Goal: Transaction & Acquisition: Register for event/course

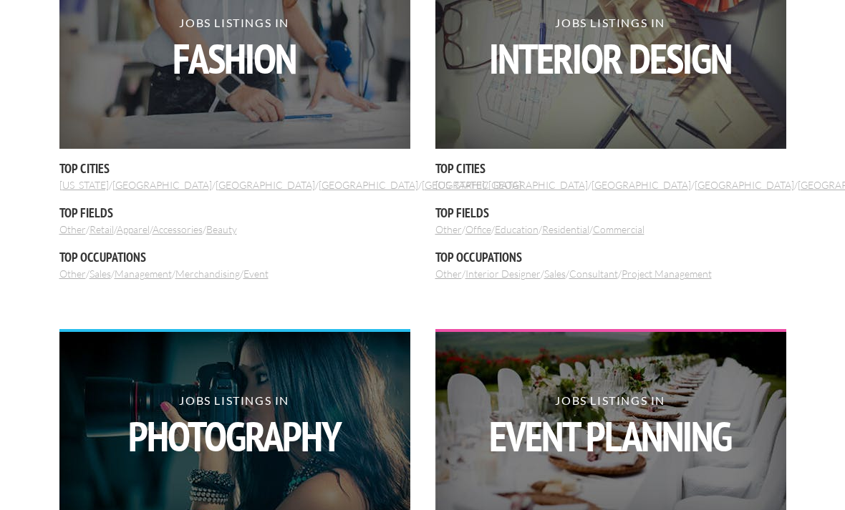
click at [337, 109] on img at bounding box center [234, 51] width 351 height 195
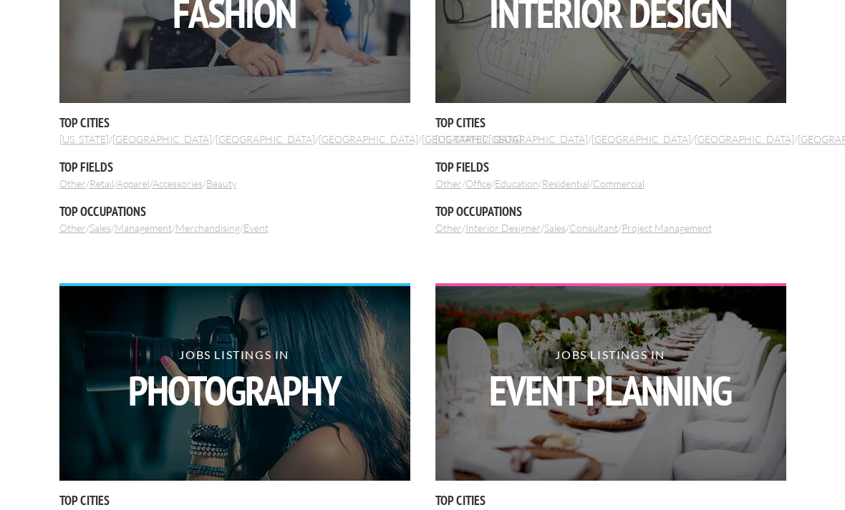
scroll to position [642, 0]
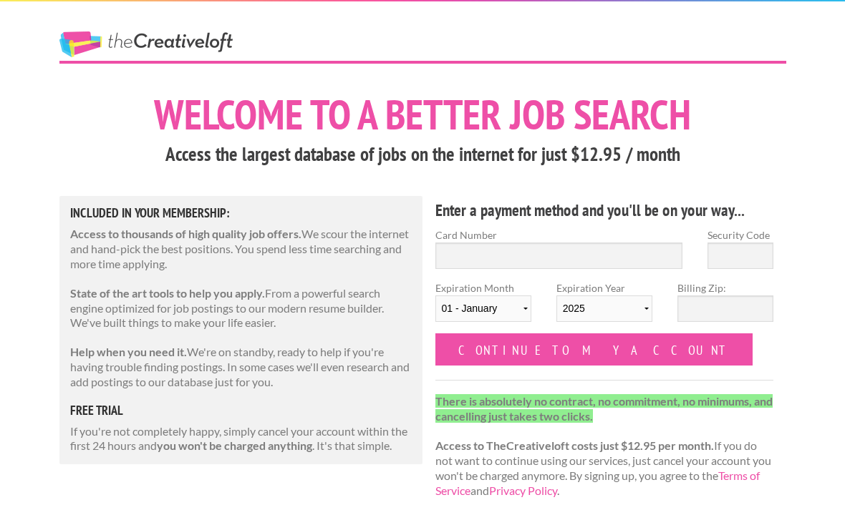
click at [215, 53] on link "The Creative Loft" at bounding box center [145, 44] width 173 height 26
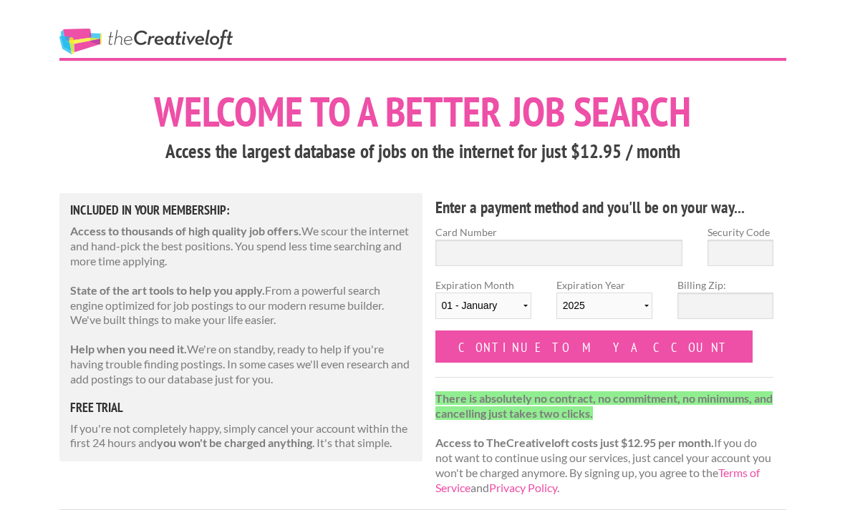
click at [190, 54] on link "The Creative Loft" at bounding box center [145, 42] width 173 height 26
